Goal: Find contact information: Find contact information

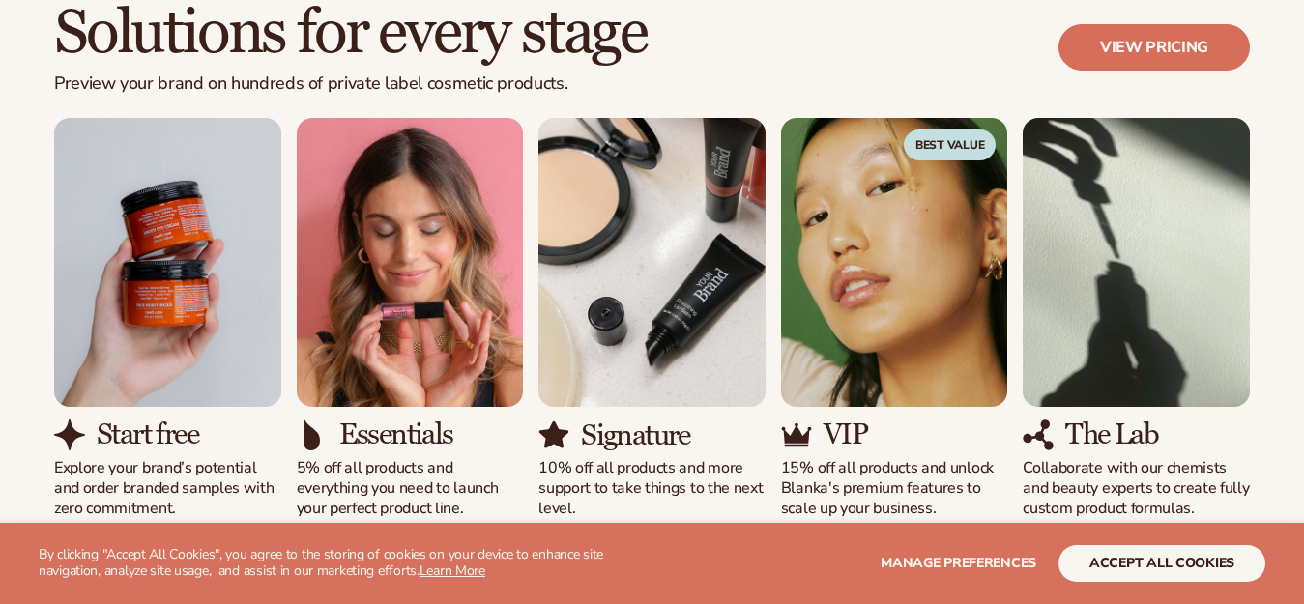
scroll to position [7739, 0]
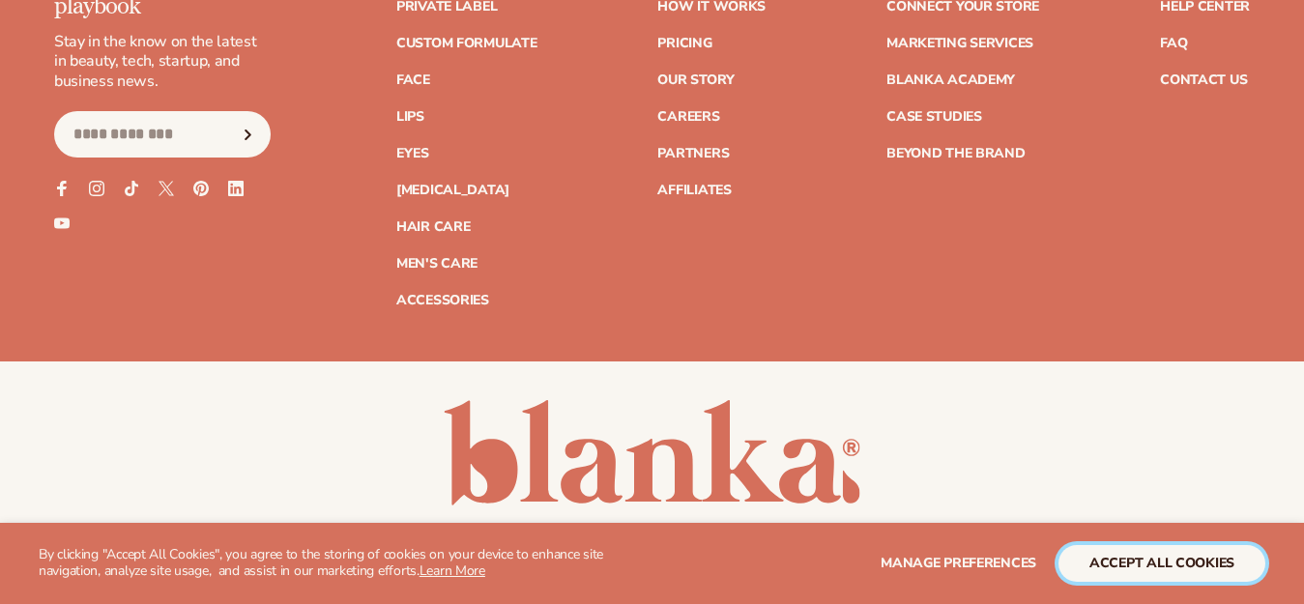
click at [1144, 560] on button "accept all cookies" at bounding box center [1161, 563] width 207 height 37
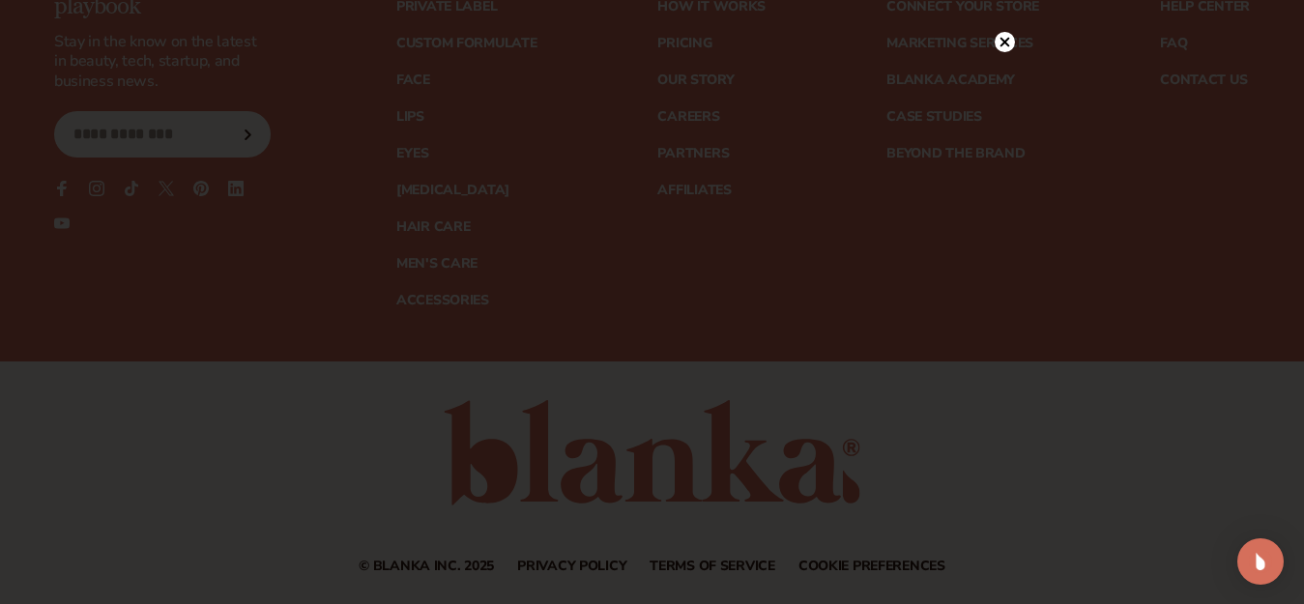
click at [1005, 39] on circle at bounding box center [1005, 42] width 20 height 20
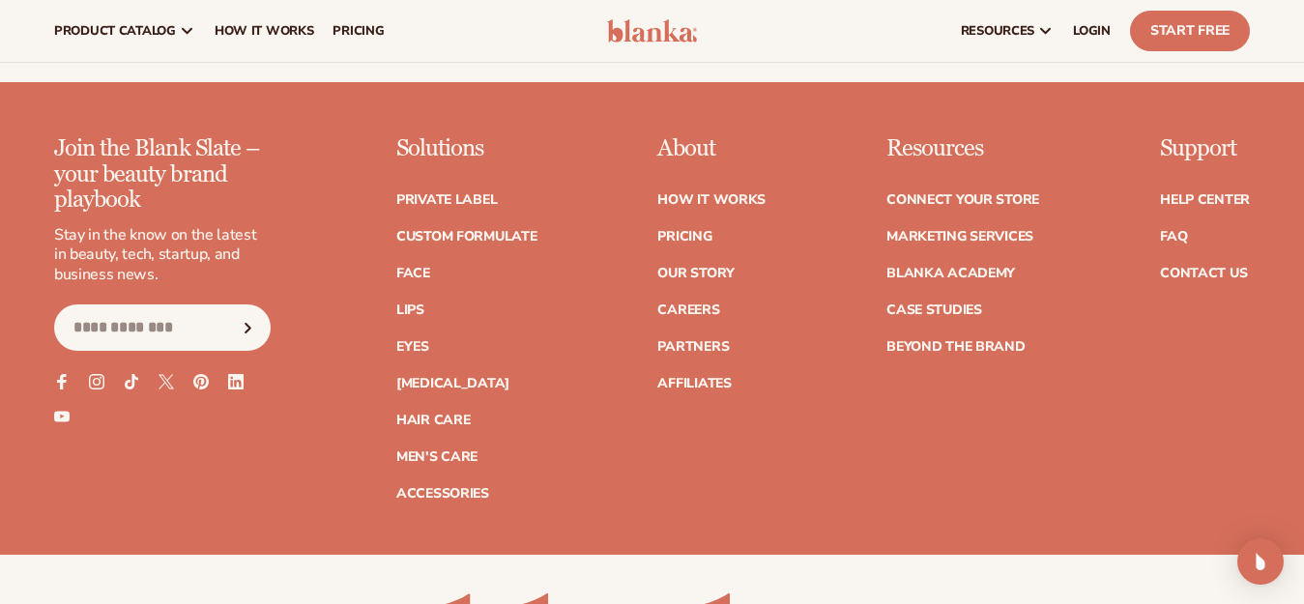
scroll to position [7449, 0]
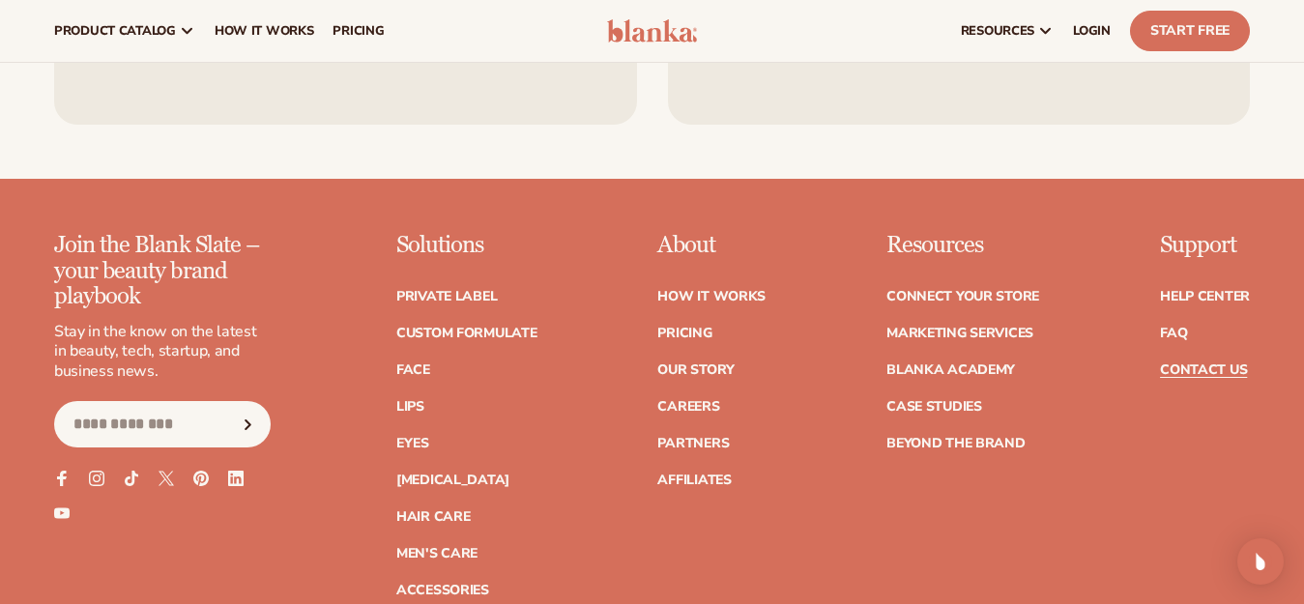
click at [1209, 363] on link "Contact Us" at bounding box center [1203, 370] width 87 height 14
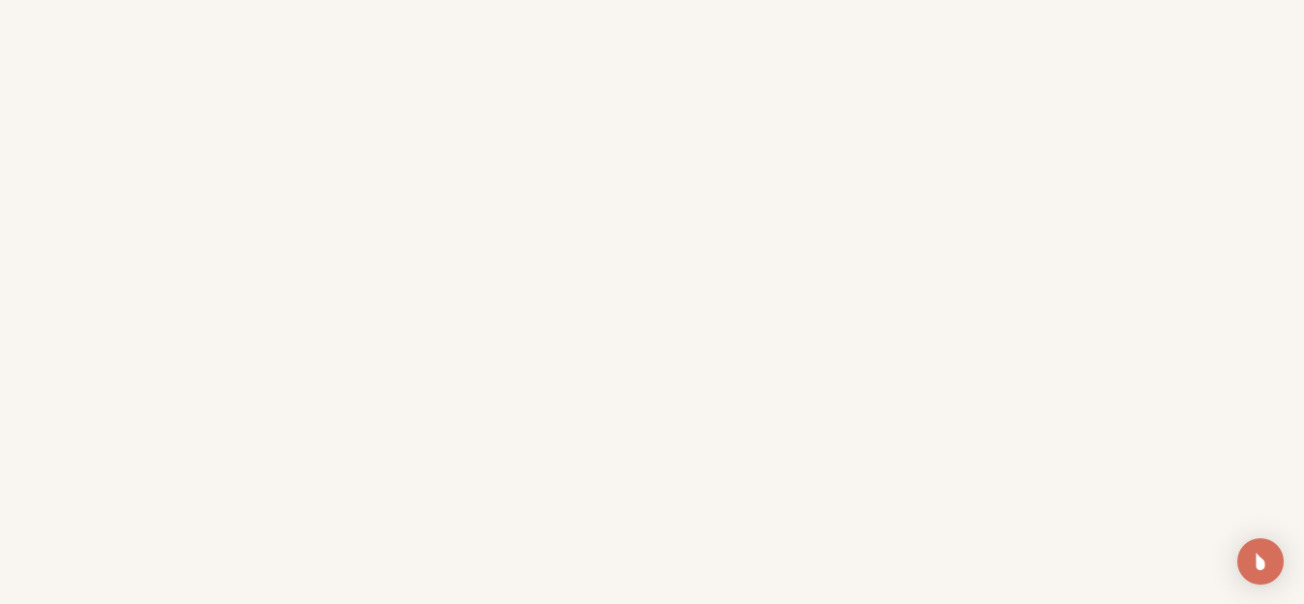
scroll to position [663, 0]
